Goal: Information Seeking & Learning: Find specific fact

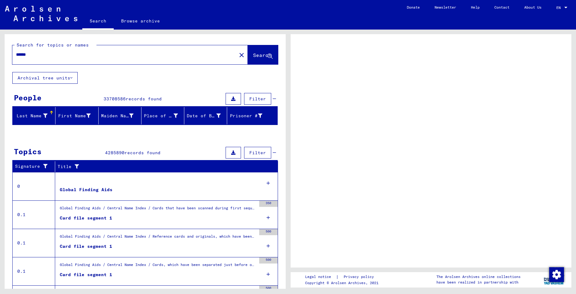
drag, startPoint x: 42, startPoint y: 49, endPoint x: 11, endPoint y: 49, distance: 31.1
click at [11, 49] on div "Search for topics or names ****** close Search" at bounding box center [145, 53] width 281 height 38
drag, startPoint x: 33, startPoint y: 54, endPoint x: 4, endPoint y: 54, distance: 29.0
click at [16, 54] on input "******" at bounding box center [124, 54] width 217 height 6
type input "**"
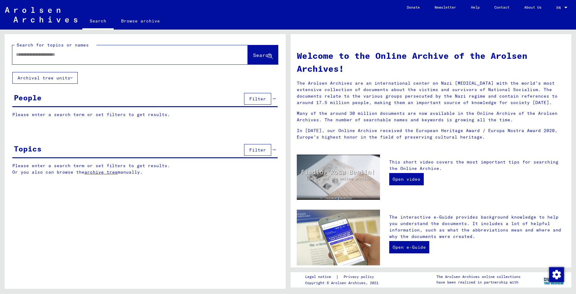
type input "******"
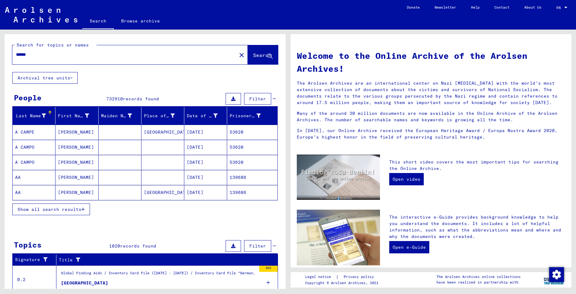
drag, startPoint x: 41, startPoint y: 55, endPoint x: 9, endPoint y: 51, distance: 32.2
click at [16, 51] on input "******" at bounding box center [122, 54] width 213 height 6
type input "*"
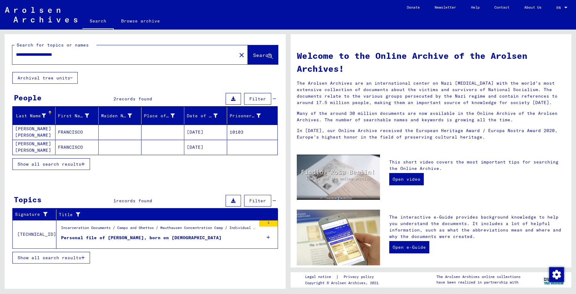
drag, startPoint x: 64, startPoint y: 55, endPoint x: 47, endPoint y: 55, distance: 16.4
click at [47, 55] on input "**********" at bounding box center [122, 54] width 213 height 6
drag, startPoint x: 37, startPoint y: 58, endPoint x: 41, endPoint y: 53, distance: 6.2
click at [38, 57] on div "**********" at bounding box center [120, 55] width 217 height 14
drag, startPoint x: 38, startPoint y: 55, endPoint x: -6, endPoint y: 57, distance: 43.5
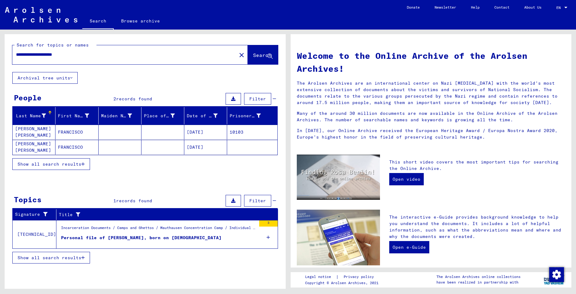
click at [16, 57] on input "**********" at bounding box center [122, 54] width 213 height 6
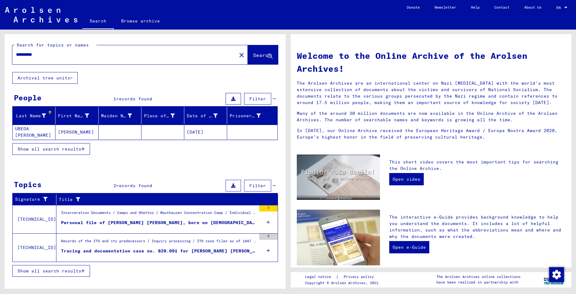
drag, startPoint x: 49, startPoint y: 54, endPoint x: 29, endPoint y: 55, distance: 19.5
click at [29, 55] on input "**********" at bounding box center [122, 54] width 213 height 6
type input "**********"
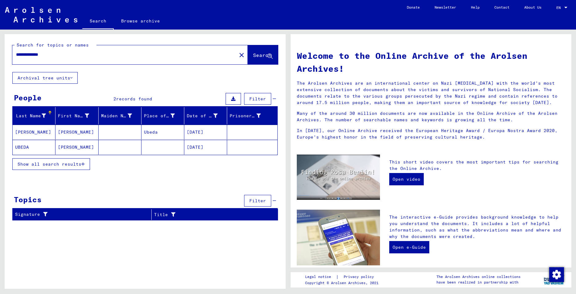
click at [203, 147] on mat-cell "[DATE]" at bounding box center [205, 147] width 43 height 15
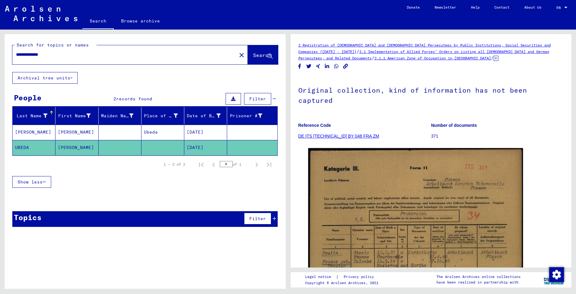
drag, startPoint x: 65, startPoint y: 54, endPoint x: -16, endPoint y: 52, distance: 80.8
click at [16, 52] on input "**********" at bounding box center [124, 54] width 217 height 6
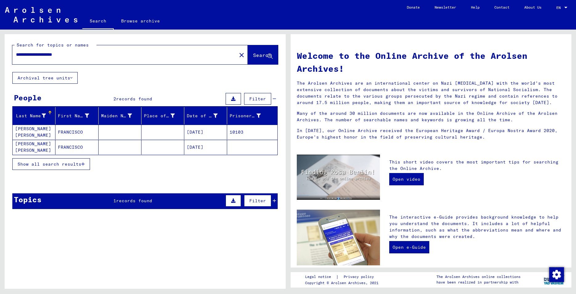
drag, startPoint x: 43, startPoint y: 56, endPoint x: -16, endPoint y: 55, distance: 58.6
click at [16, 55] on input "**********" at bounding box center [122, 54] width 213 height 6
type input "**********"
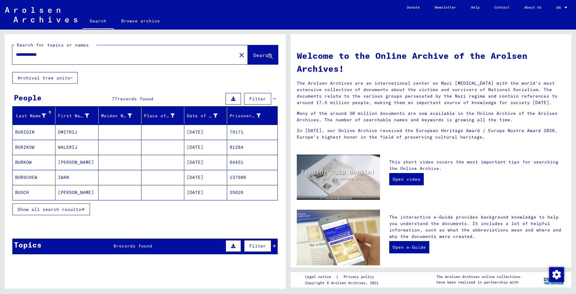
click at [75, 211] on span "Show all search results" at bounding box center [50, 210] width 64 height 6
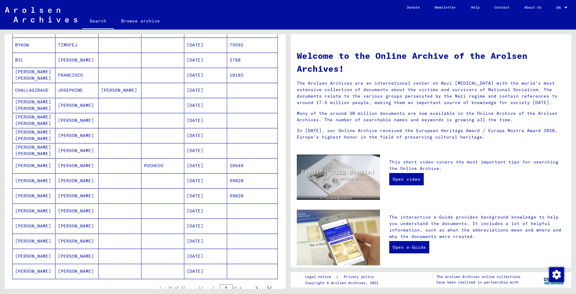
scroll to position [233, 0]
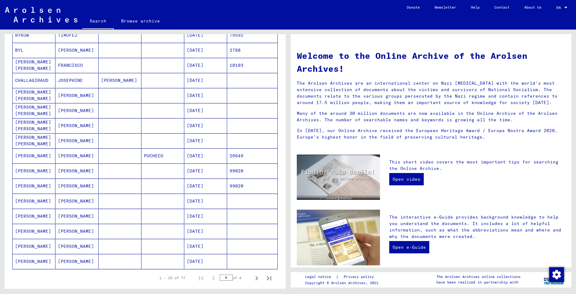
click at [202, 156] on mat-cell "[DATE]" at bounding box center [205, 156] width 43 height 15
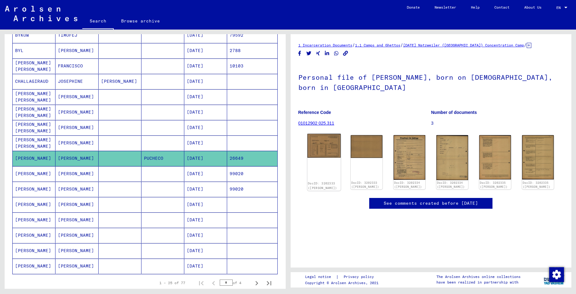
click at [328, 150] on img at bounding box center [323, 146] width 33 height 24
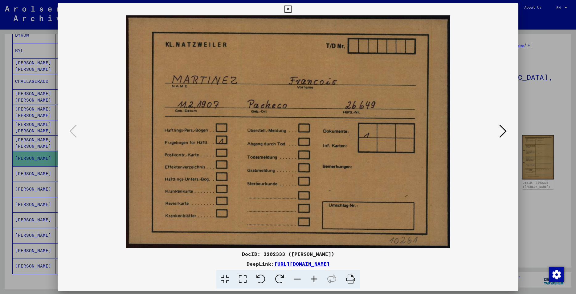
click at [502, 133] on icon at bounding box center [503, 131] width 7 height 15
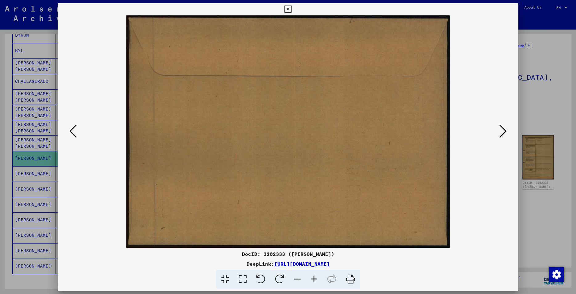
click at [502, 133] on icon at bounding box center [503, 131] width 7 height 15
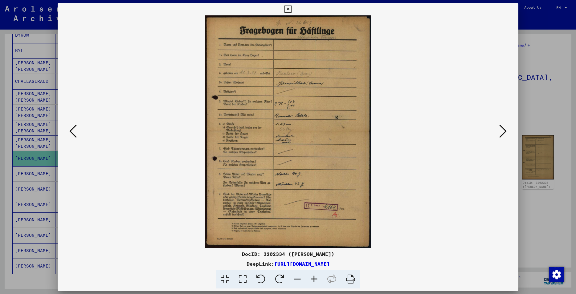
click at [502, 134] on icon at bounding box center [503, 131] width 7 height 15
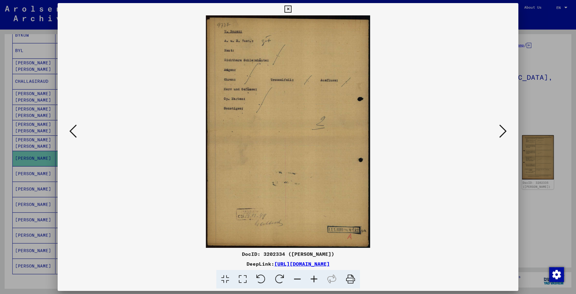
click at [502, 134] on icon at bounding box center [503, 131] width 7 height 15
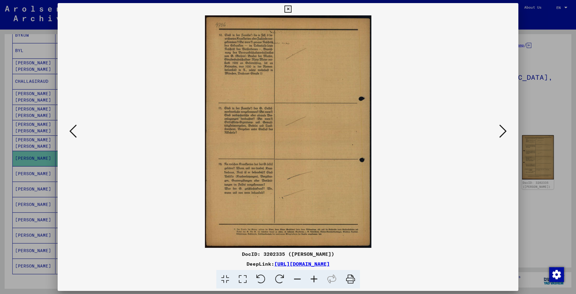
click at [502, 134] on icon at bounding box center [503, 131] width 7 height 15
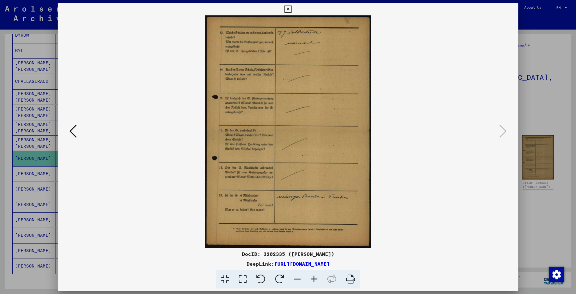
click at [71, 132] on icon at bounding box center [72, 131] width 7 height 15
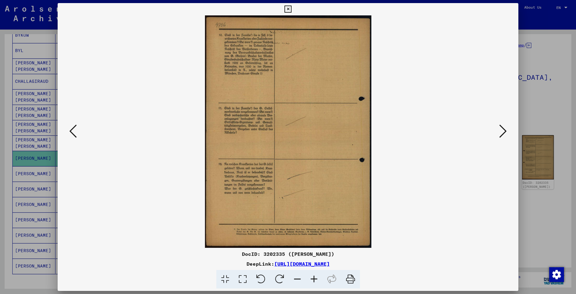
click at [71, 132] on icon at bounding box center [72, 131] width 7 height 15
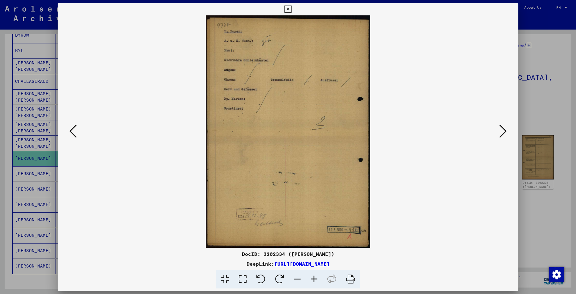
click at [71, 132] on icon at bounding box center [72, 131] width 7 height 15
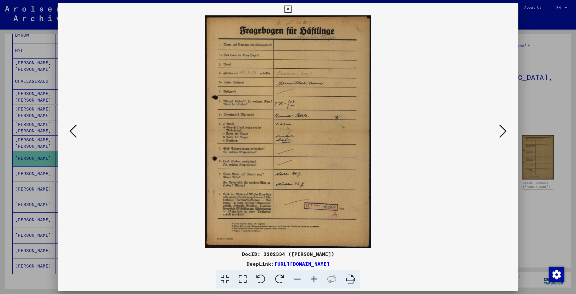
click at [71, 132] on icon at bounding box center [72, 131] width 7 height 15
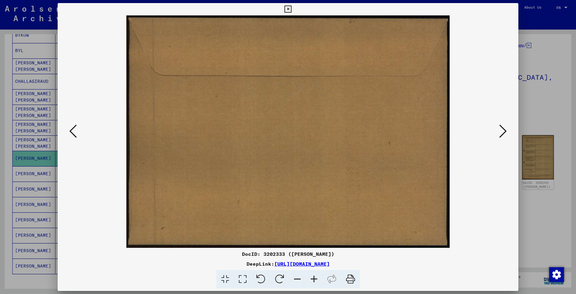
click at [71, 132] on icon at bounding box center [72, 131] width 7 height 15
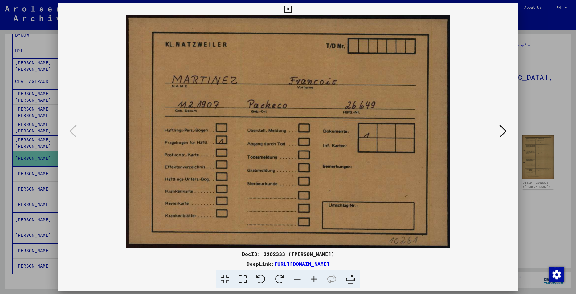
click at [504, 133] on icon at bounding box center [503, 131] width 7 height 15
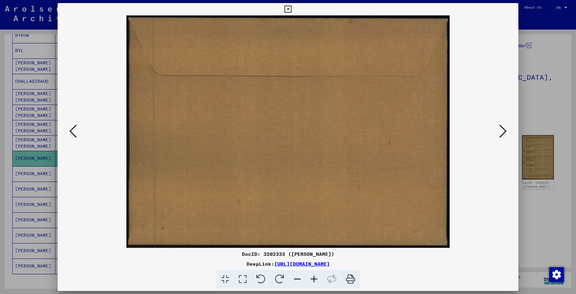
click at [504, 133] on icon at bounding box center [503, 131] width 7 height 15
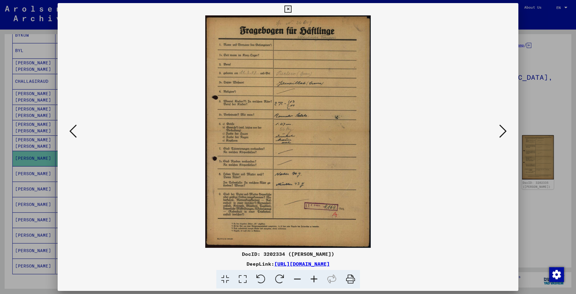
click at [313, 282] on icon at bounding box center [314, 279] width 17 height 19
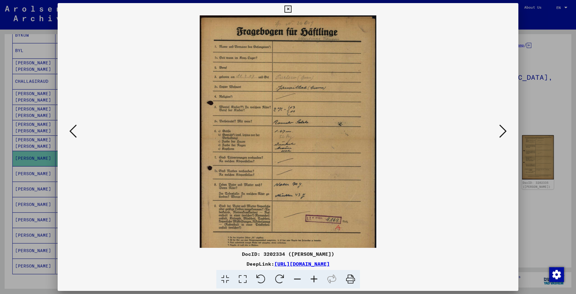
click at [313, 282] on icon at bounding box center [314, 279] width 17 height 19
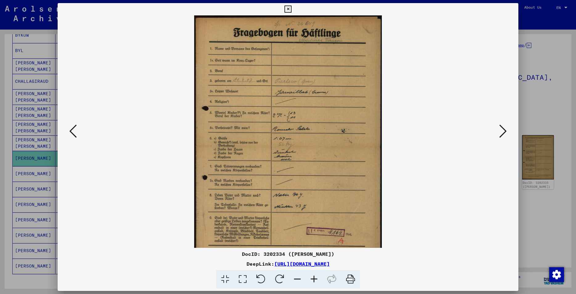
click at [313, 282] on icon at bounding box center [314, 279] width 17 height 19
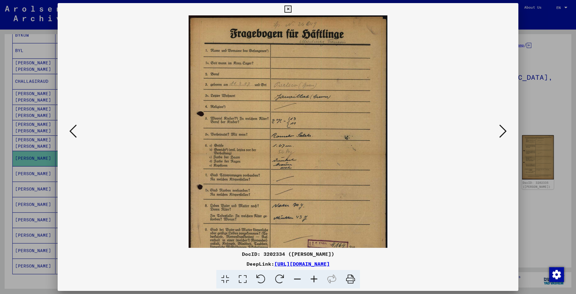
click at [313, 282] on icon at bounding box center [314, 279] width 17 height 19
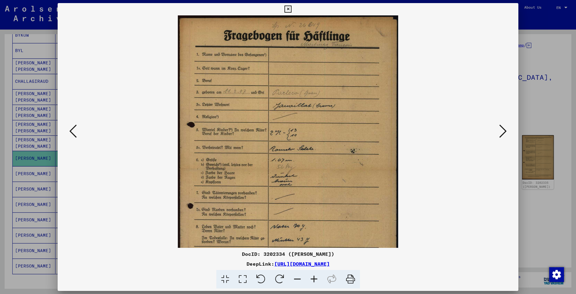
click at [313, 282] on icon at bounding box center [314, 279] width 17 height 19
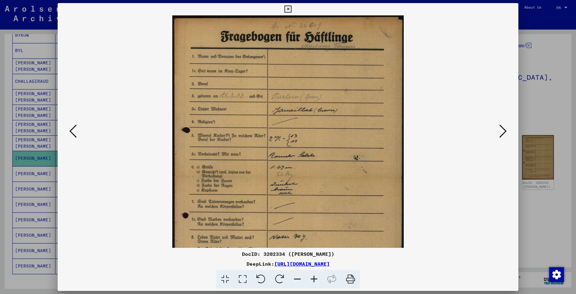
click at [313, 282] on icon at bounding box center [314, 279] width 17 height 19
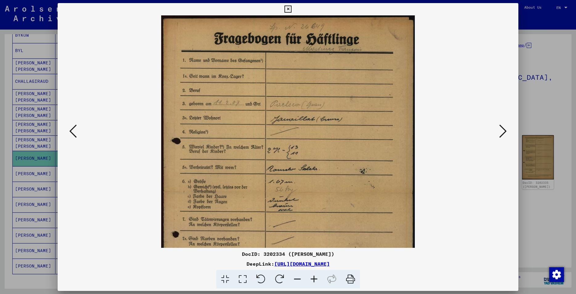
drag, startPoint x: 313, startPoint y: 282, endPoint x: 314, endPoint y: 276, distance: 5.7
click at [313, 280] on icon at bounding box center [314, 279] width 17 height 19
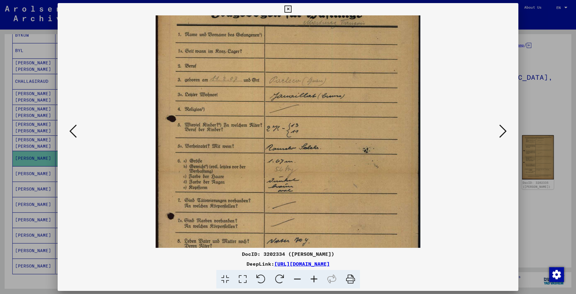
scroll to position [29, 0]
drag, startPoint x: 323, startPoint y: 175, endPoint x: 325, endPoint y: 146, distance: 28.7
click at [325, 146] on img at bounding box center [288, 173] width 265 height 372
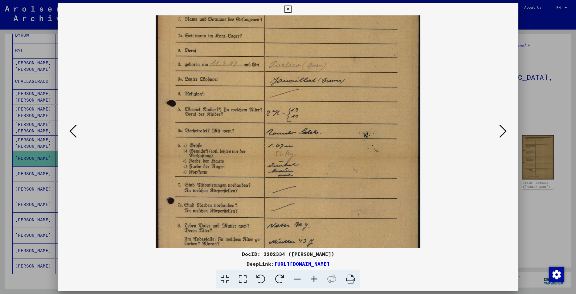
drag, startPoint x: 282, startPoint y: 152, endPoint x: 283, endPoint y: 137, distance: 15.2
click at [283, 137] on img at bounding box center [288, 158] width 265 height 372
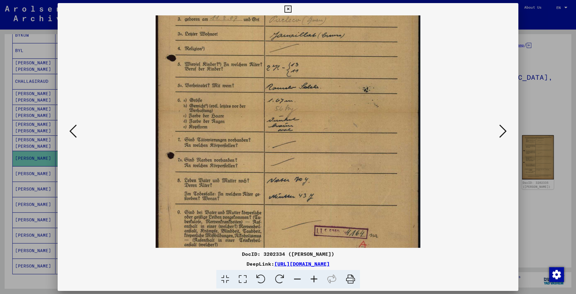
scroll to position [92, 0]
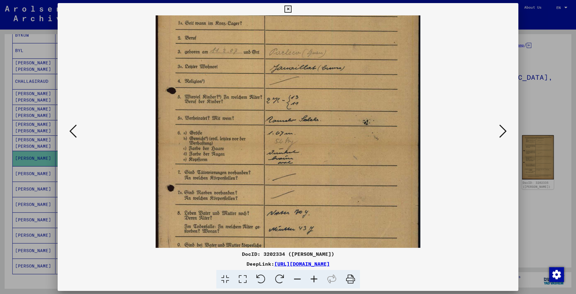
drag, startPoint x: 361, startPoint y: 202, endPoint x: 376, endPoint y: 183, distance: 24.9
click at [376, 183] on img at bounding box center [288, 146] width 265 height 372
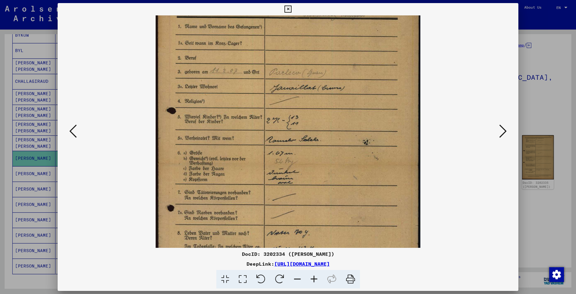
scroll to position [23, 0]
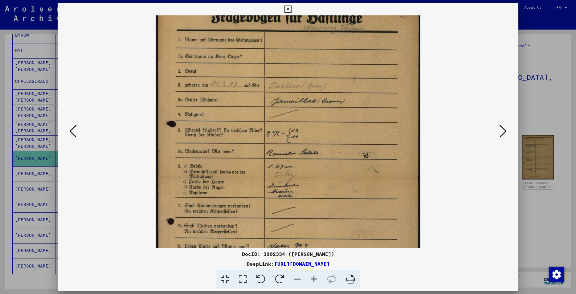
drag, startPoint x: 359, startPoint y: 140, endPoint x: 359, endPoint y: 173, distance: 33.3
click at [359, 173] on img at bounding box center [288, 179] width 265 height 372
click at [505, 131] on icon at bounding box center [503, 131] width 7 height 15
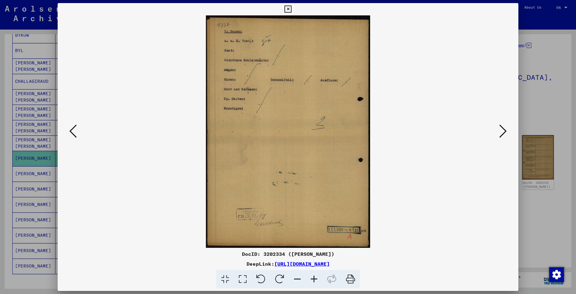
drag, startPoint x: 515, startPoint y: 9, endPoint x: 461, endPoint y: 21, distance: 55.7
click at [292, 9] on icon at bounding box center [288, 9] width 7 height 7
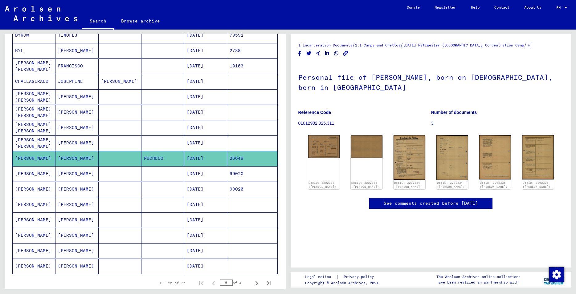
click at [195, 174] on mat-cell "[DATE]" at bounding box center [205, 174] width 43 height 15
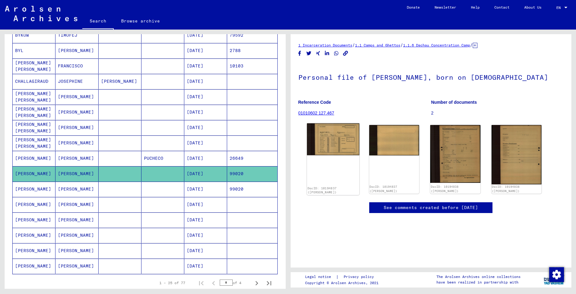
click at [335, 139] on img at bounding box center [333, 140] width 52 height 32
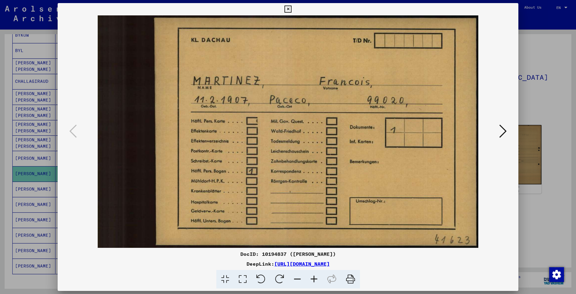
click at [504, 132] on icon at bounding box center [503, 131] width 7 height 15
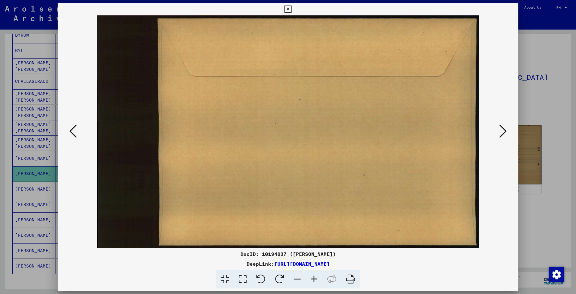
click at [504, 132] on icon at bounding box center [503, 131] width 7 height 15
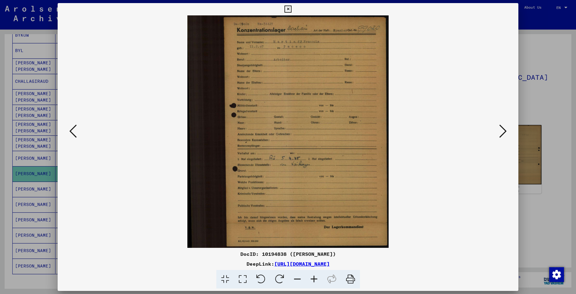
click at [315, 281] on icon at bounding box center [314, 279] width 17 height 19
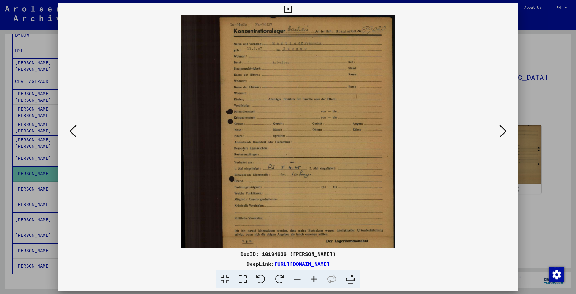
click at [315, 281] on icon at bounding box center [314, 279] width 17 height 19
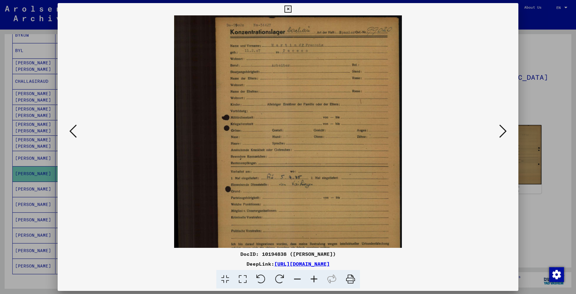
click at [315, 281] on icon at bounding box center [314, 279] width 17 height 19
click at [315, 280] on icon at bounding box center [314, 279] width 17 height 19
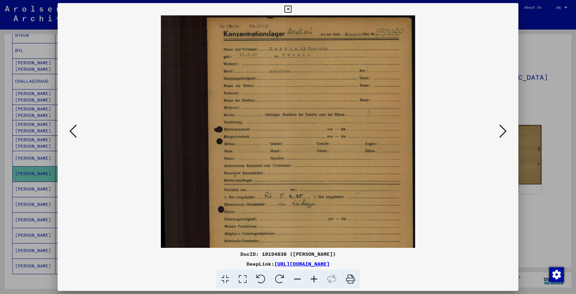
drag, startPoint x: 342, startPoint y: 125, endPoint x: 324, endPoint y: 127, distance: 17.7
click at [324, 127] on img at bounding box center [288, 162] width 254 height 294
drag, startPoint x: 321, startPoint y: 134, endPoint x: 321, endPoint y: 146, distance: 12.3
click at [321, 146] on img at bounding box center [288, 162] width 254 height 294
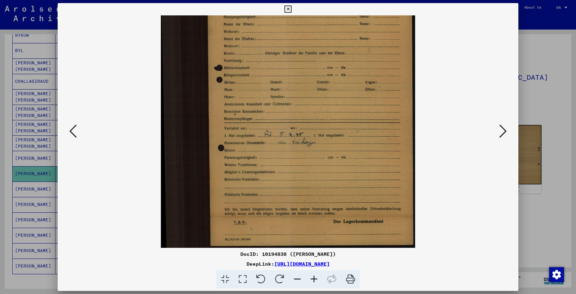
drag, startPoint x: 311, startPoint y: 165, endPoint x: 308, endPoint y: 48, distance: 117.2
click at [308, 48] on img at bounding box center [288, 101] width 254 height 294
click at [501, 132] on icon at bounding box center [503, 131] width 7 height 15
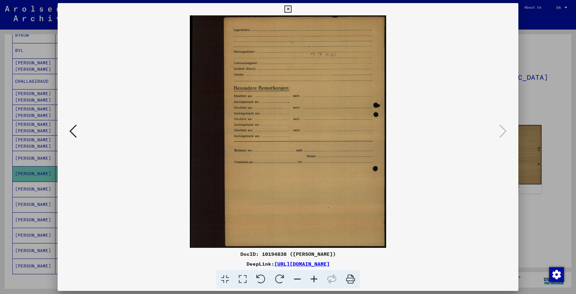
scroll to position [0, 0]
drag, startPoint x: 514, startPoint y: 7, endPoint x: 435, endPoint y: 39, distance: 84.9
click at [292, 8] on icon at bounding box center [288, 9] width 7 height 7
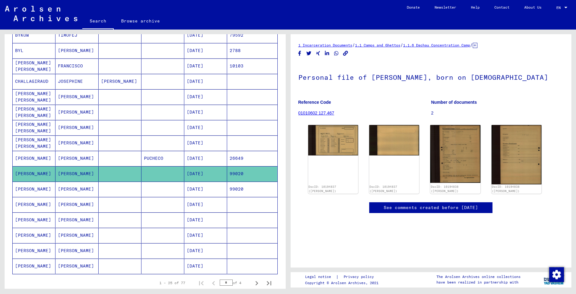
click at [209, 189] on mat-cell "[DATE]" at bounding box center [205, 189] width 43 height 15
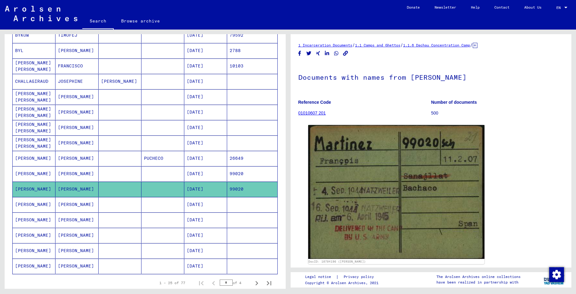
click at [205, 157] on mat-cell "[DATE]" at bounding box center [205, 158] width 43 height 15
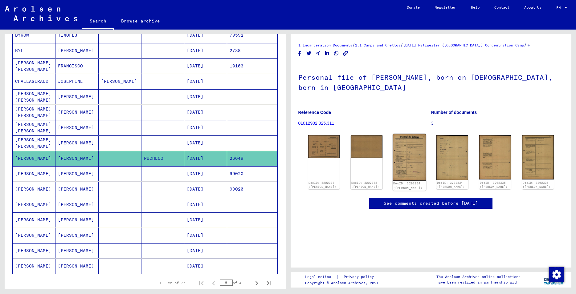
click at [413, 159] on img at bounding box center [409, 157] width 33 height 47
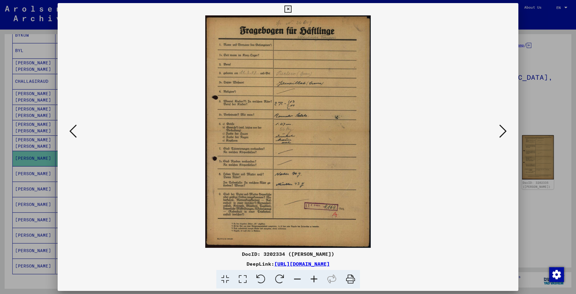
click at [313, 280] on icon at bounding box center [314, 279] width 17 height 19
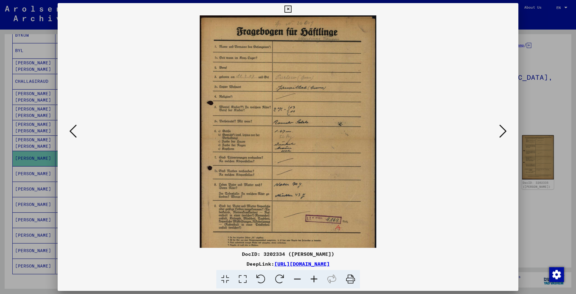
click at [313, 280] on icon at bounding box center [314, 279] width 17 height 19
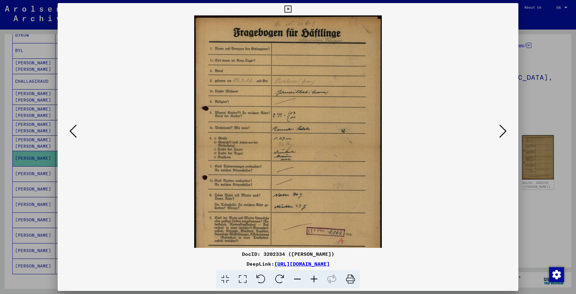
click at [313, 280] on icon at bounding box center [314, 279] width 17 height 19
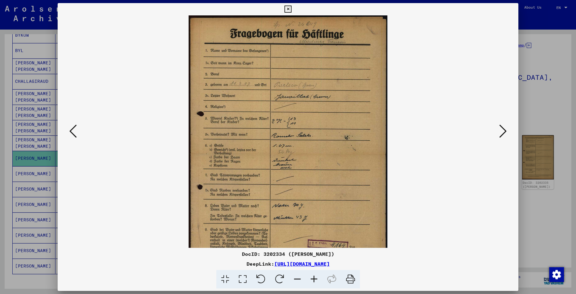
click at [313, 280] on icon at bounding box center [314, 279] width 17 height 19
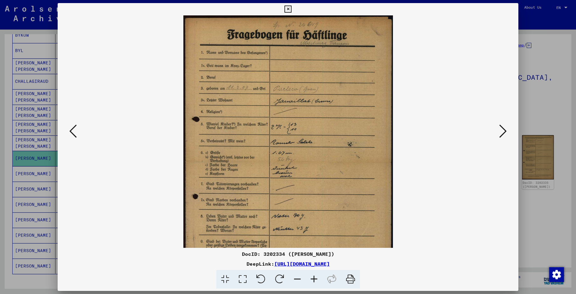
click at [313, 280] on icon at bounding box center [314, 279] width 17 height 19
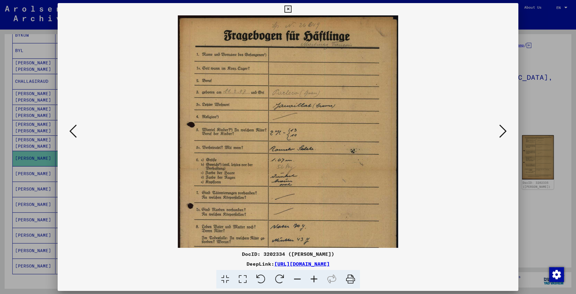
click at [313, 280] on icon at bounding box center [314, 279] width 17 height 19
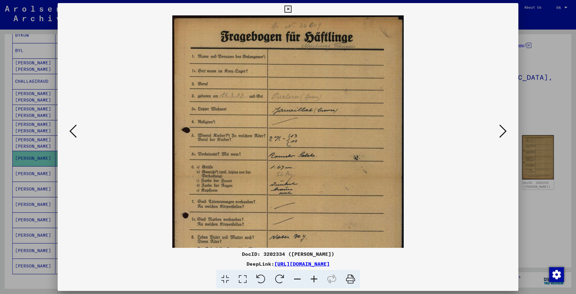
click at [313, 280] on icon at bounding box center [314, 279] width 17 height 19
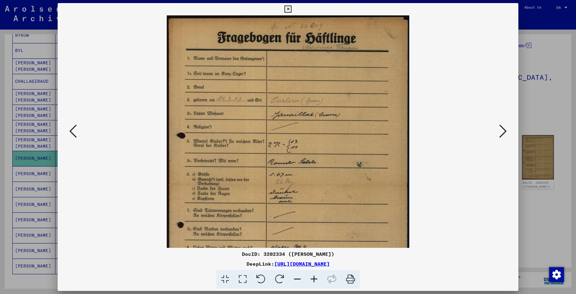
click at [313, 280] on icon at bounding box center [314, 279] width 17 height 19
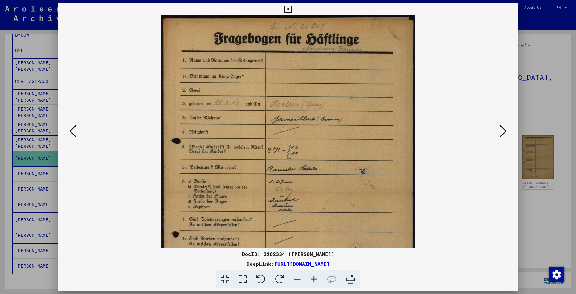
click at [313, 280] on icon at bounding box center [314, 279] width 17 height 19
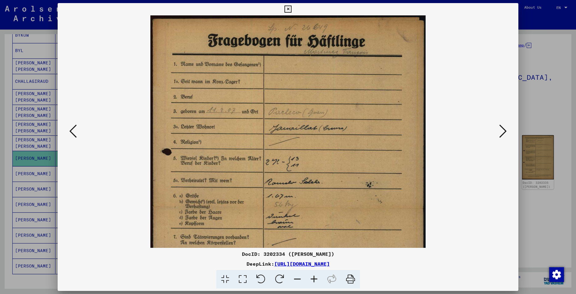
click at [313, 279] on icon at bounding box center [314, 279] width 17 height 19
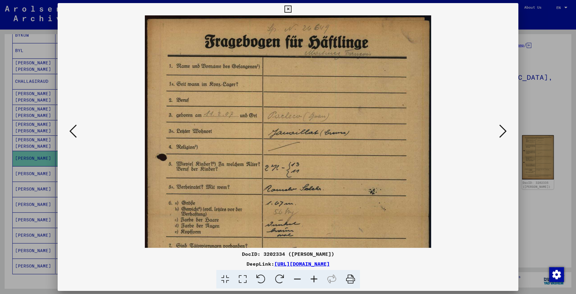
click at [313, 279] on icon at bounding box center [314, 279] width 17 height 19
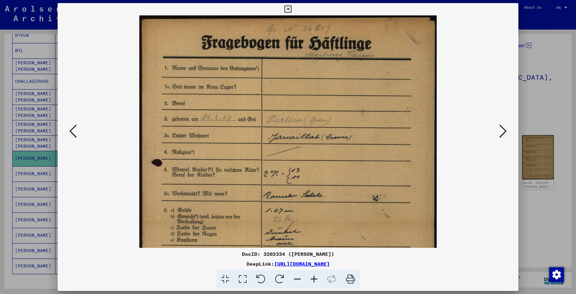
click at [313, 279] on icon at bounding box center [314, 279] width 17 height 19
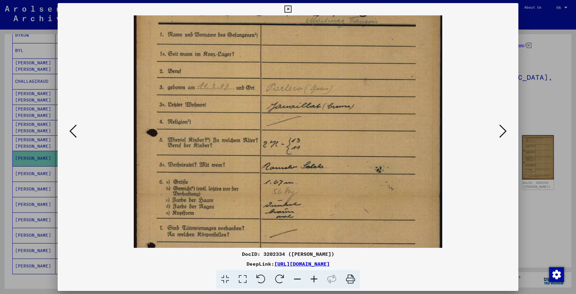
scroll to position [77, 0]
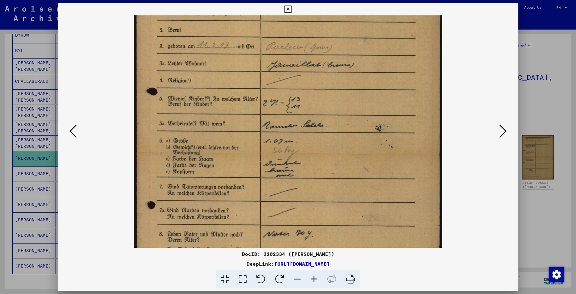
drag, startPoint x: 332, startPoint y: 175, endPoint x: 293, endPoint y: 100, distance: 84.5
click at [293, 100] on img at bounding box center [288, 155] width 308 height 433
drag, startPoint x: 518, startPoint y: 10, endPoint x: 512, endPoint y: 2, distance: 9.6
click at [294, 6] on button at bounding box center [288, 9] width 11 height 12
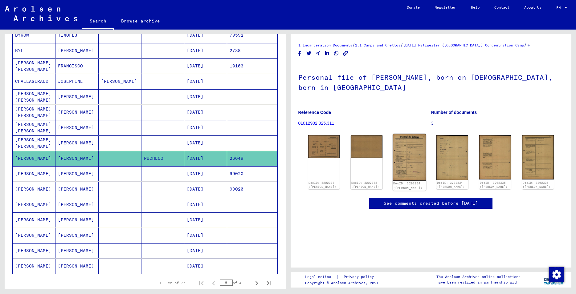
click at [411, 170] on img at bounding box center [409, 157] width 33 height 47
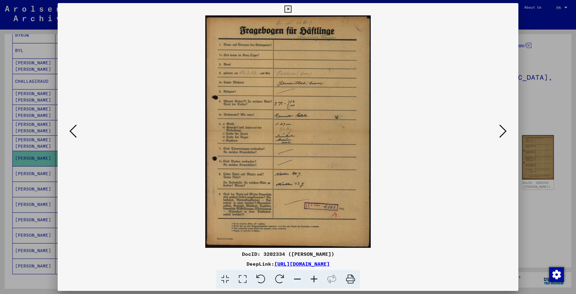
click at [312, 277] on icon at bounding box center [314, 279] width 17 height 19
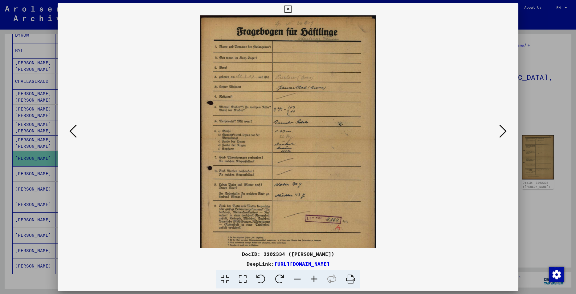
click at [312, 277] on icon at bounding box center [314, 279] width 17 height 19
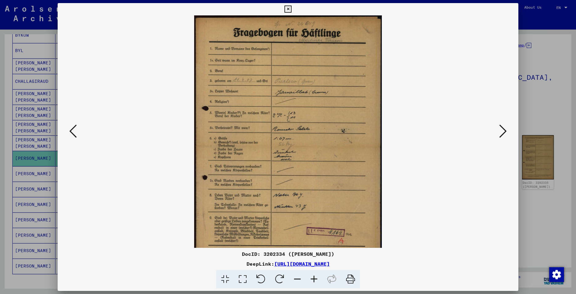
click at [312, 277] on icon at bounding box center [314, 279] width 17 height 19
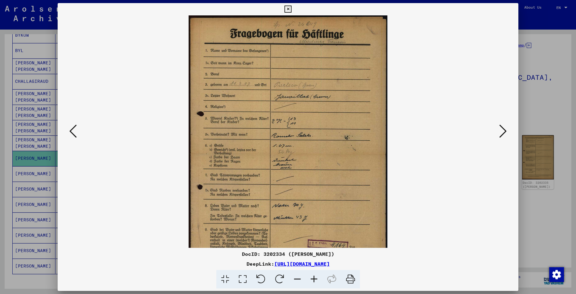
click at [312, 277] on icon at bounding box center [314, 279] width 17 height 19
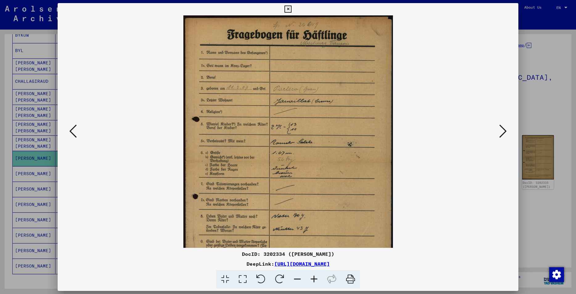
click at [312, 277] on icon at bounding box center [314, 279] width 17 height 19
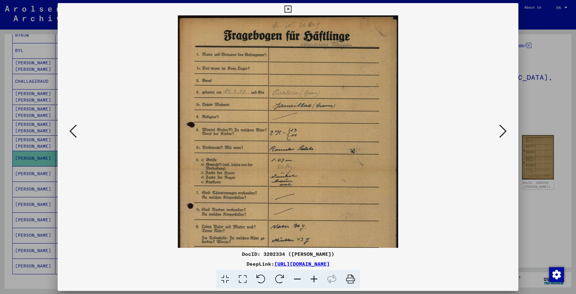
click at [312, 277] on icon at bounding box center [314, 279] width 17 height 19
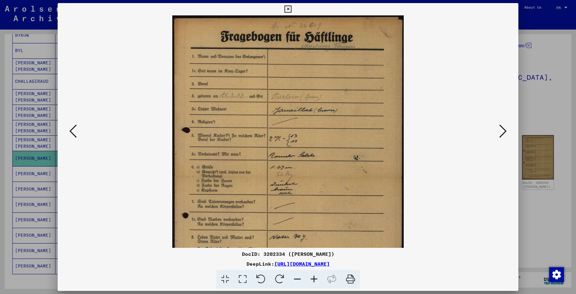
click at [312, 277] on icon at bounding box center [314, 279] width 17 height 19
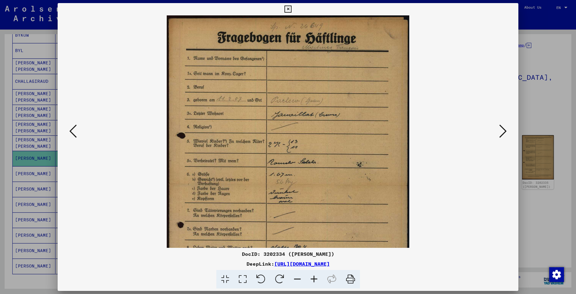
click at [312, 277] on icon at bounding box center [314, 279] width 17 height 19
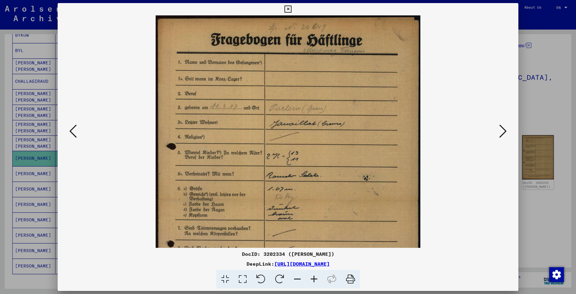
click at [312, 277] on icon at bounding box center [314, 279] width 17 height 19
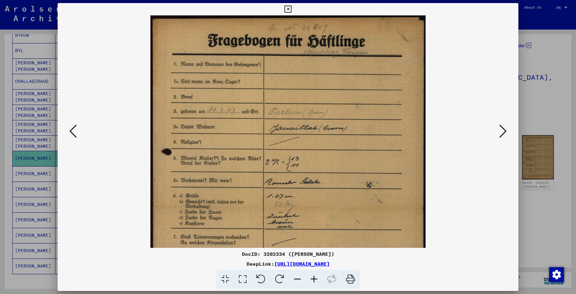
click at [312, 277] on icon at bounding box center [314, 279] width 17 height 19
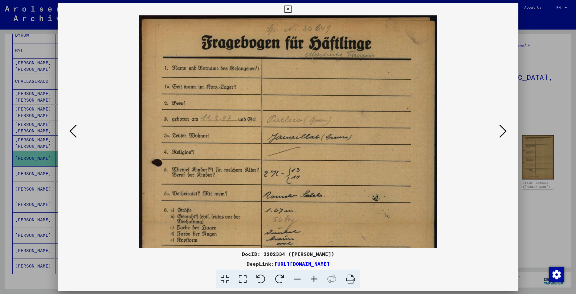
click at [312, 277] on icon at bounding box center [314, 279] width 17 height 19
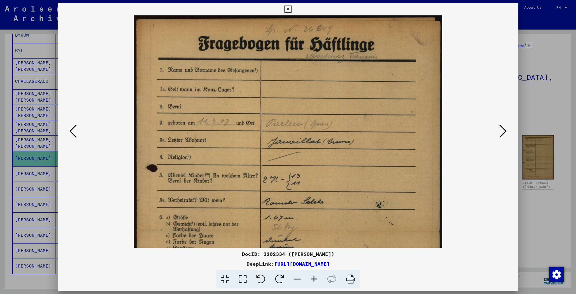
click at [312, 277] on icon at bounding box center [314, 279] width 17 height 19
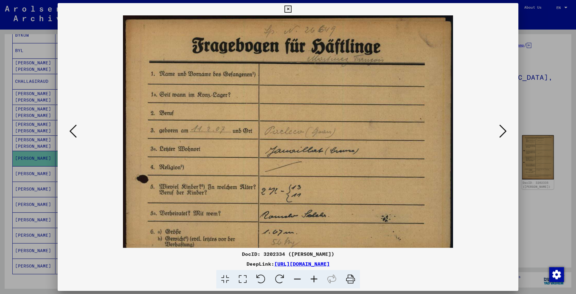
click at [313, 277] on icon at bounding box center [314, 279] width 17 height 19
